Goal: Information Seeking & Learning: Learn about a topic

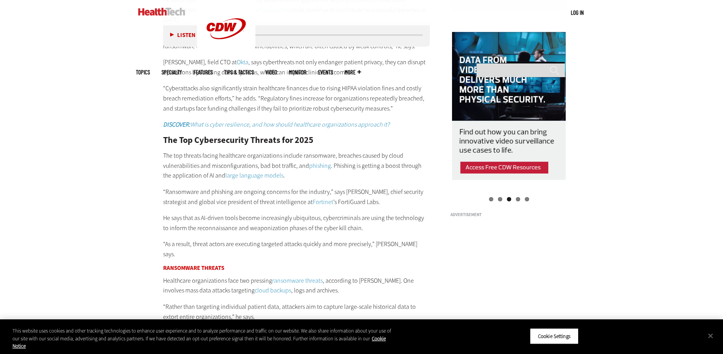
scroll to position [818, 0]
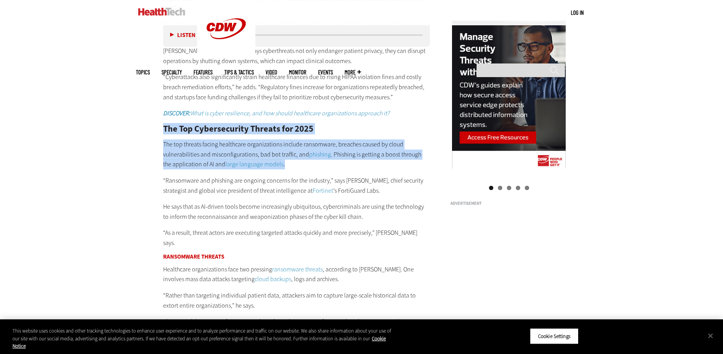
drag, startPoint x: 278, startPoint y: 166, endPoint x: 156, endPoint y: 130, distance: 127.1
drag, startPoint x: 156, startPoint y: 130, endPoint x: 167, endPoint y: 132, distance: 11.1
copy div "The Top Cybersecurity Threats for 2025 The top threats facing healthcare organi…"
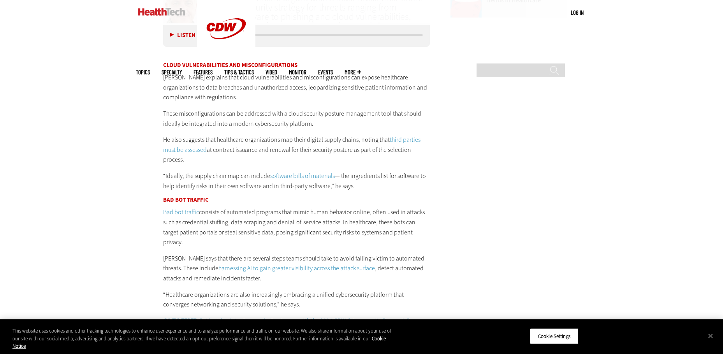
scroll to position [1285, 0]
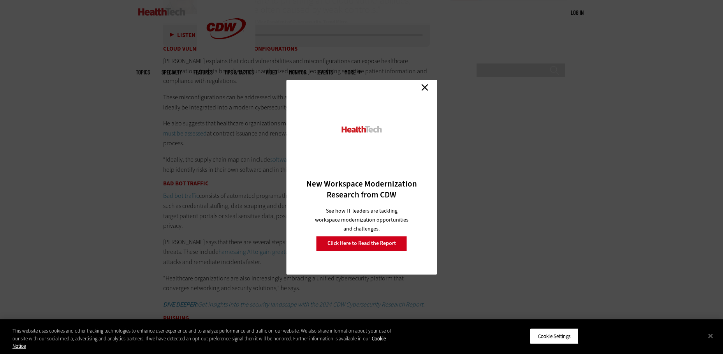
click at [426, 90] on link "Close" at bounding box center [425, 88] width 12 height 12
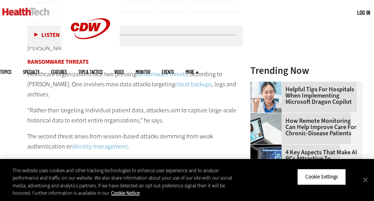
scroll to position [974, 0]
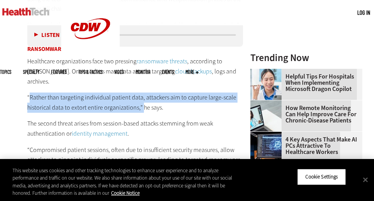
drag, startPoint x: 140, startPoint y: 99, endPoint x: 28, endPoint y: 91, distance: 111.6
click at [28, 93] on p "“Rather than targeting individual patient data, attackers aim to capture large-…" at bounding box center [134, 103] width 215 height 20
drag, startPoint x: 28, startPoint y: 91, endPoint x: 69, endPoint y: 93, distance: 40.6
copy p "Rather than targeting individual patient data, attackers aim to capture large-s…"
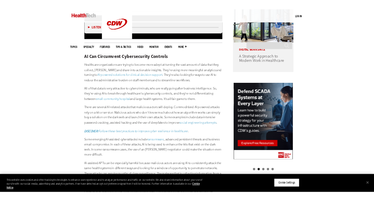
scroll to position [701, 0]
